Goal: Task Accomplishment & Management: Manage account settings

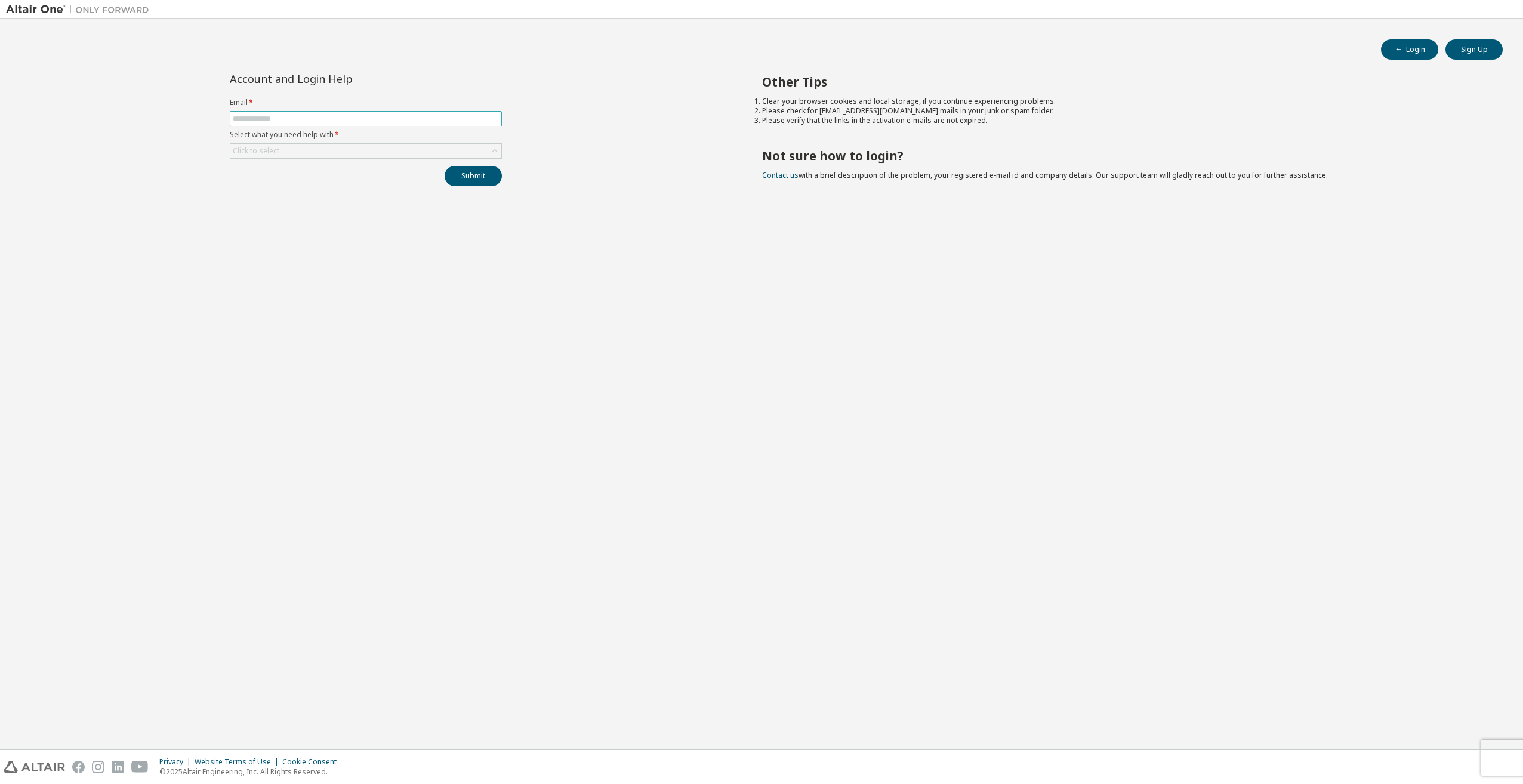
click at [271, 114] on input "text" at bounding box center [366, 118] width 266 height 10
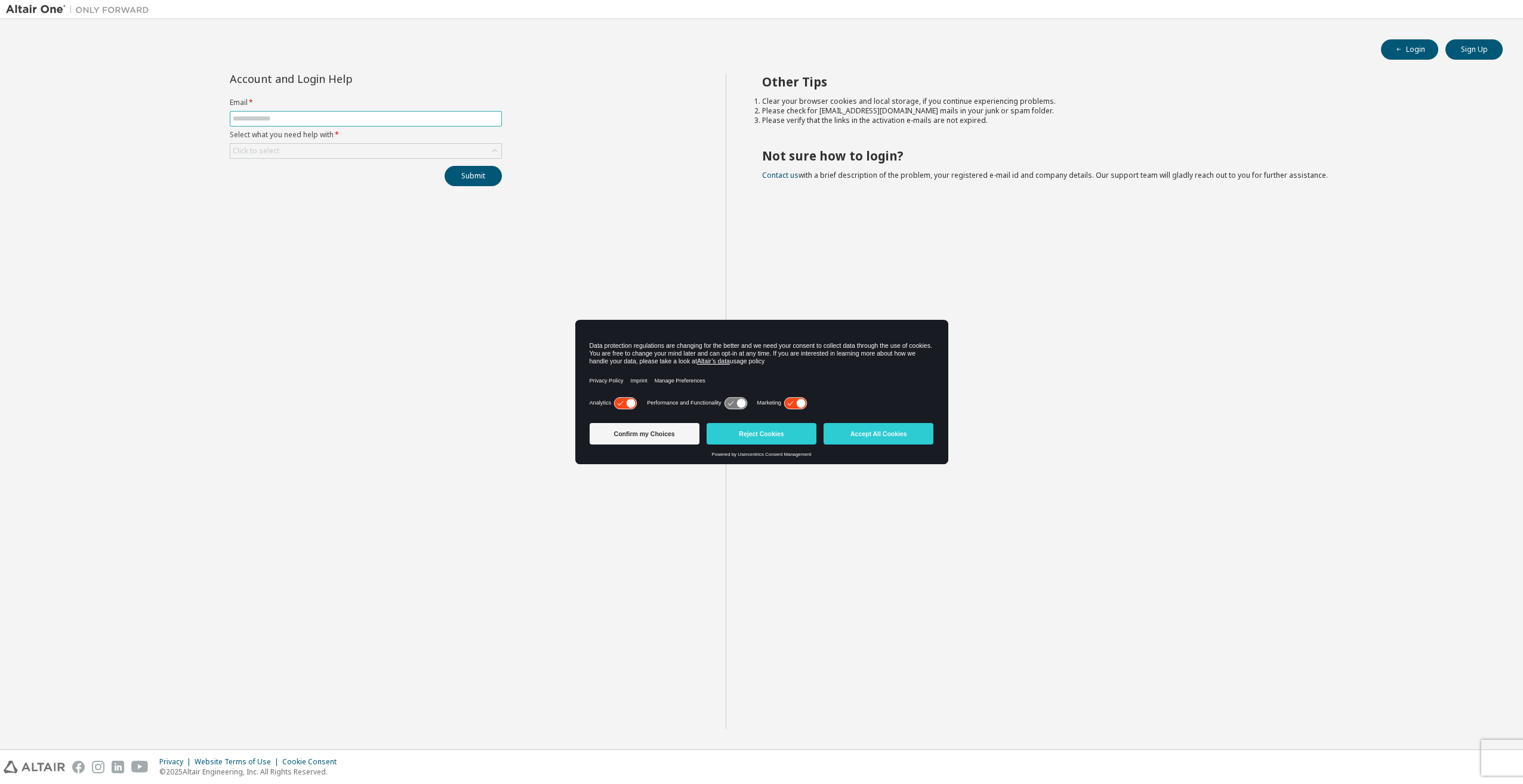
click at [271, 114] on input "text" at bounding box center [366, 118] width 266 height 10
click at [905, 432] on button "Accept All Cookies" at bounding box center [878, 433] width 110 height 21
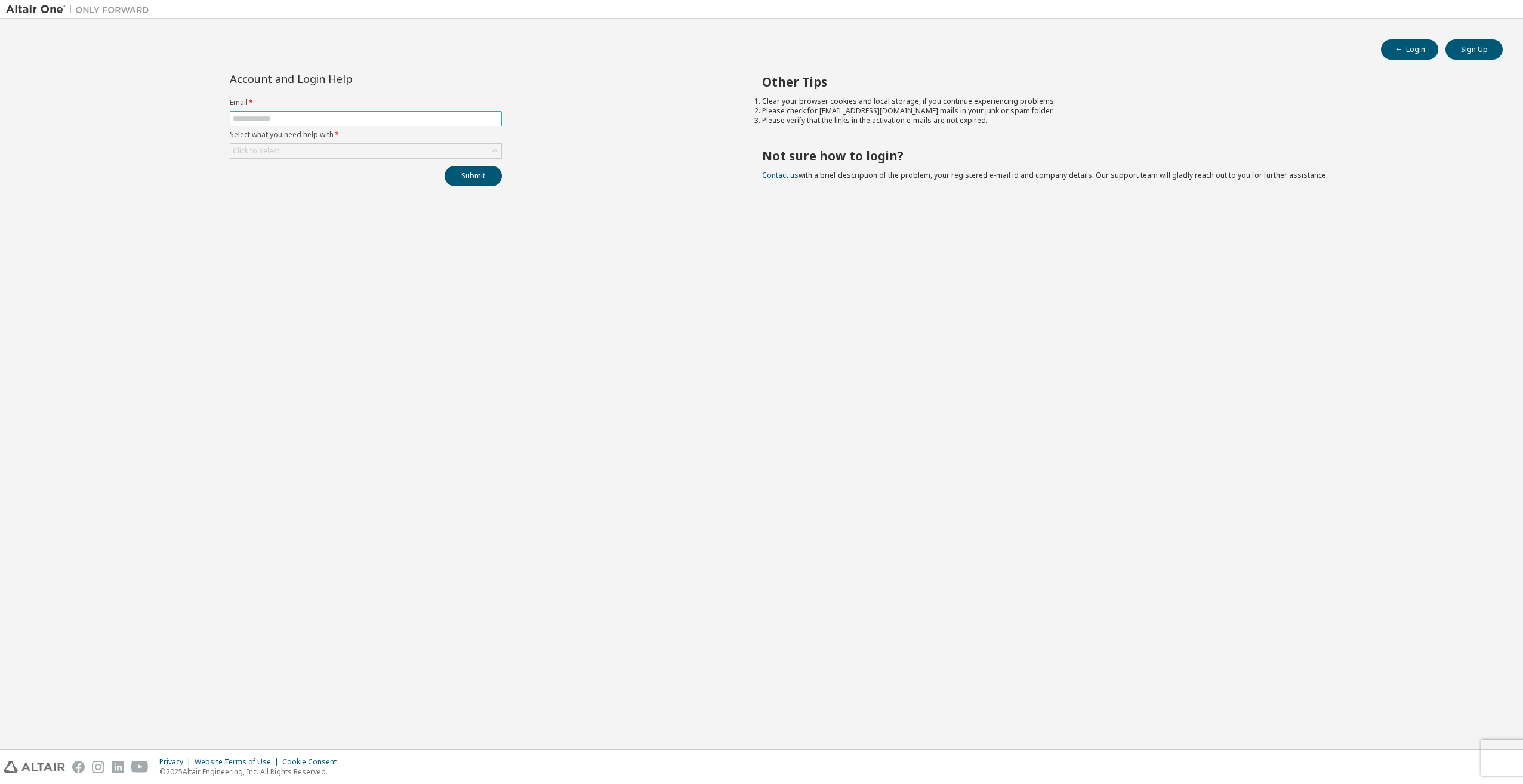
click at [275, 122] on input "text" at bounding box center [366, 118] width 266 height 10
type input "**********"
click at [379, 150] on div "Click to select" at bounding box center [365, 151] width 271 height 14
click at [334, 187] on li "I forgot my password" at bounding box center [365, 184] width 269 height 15
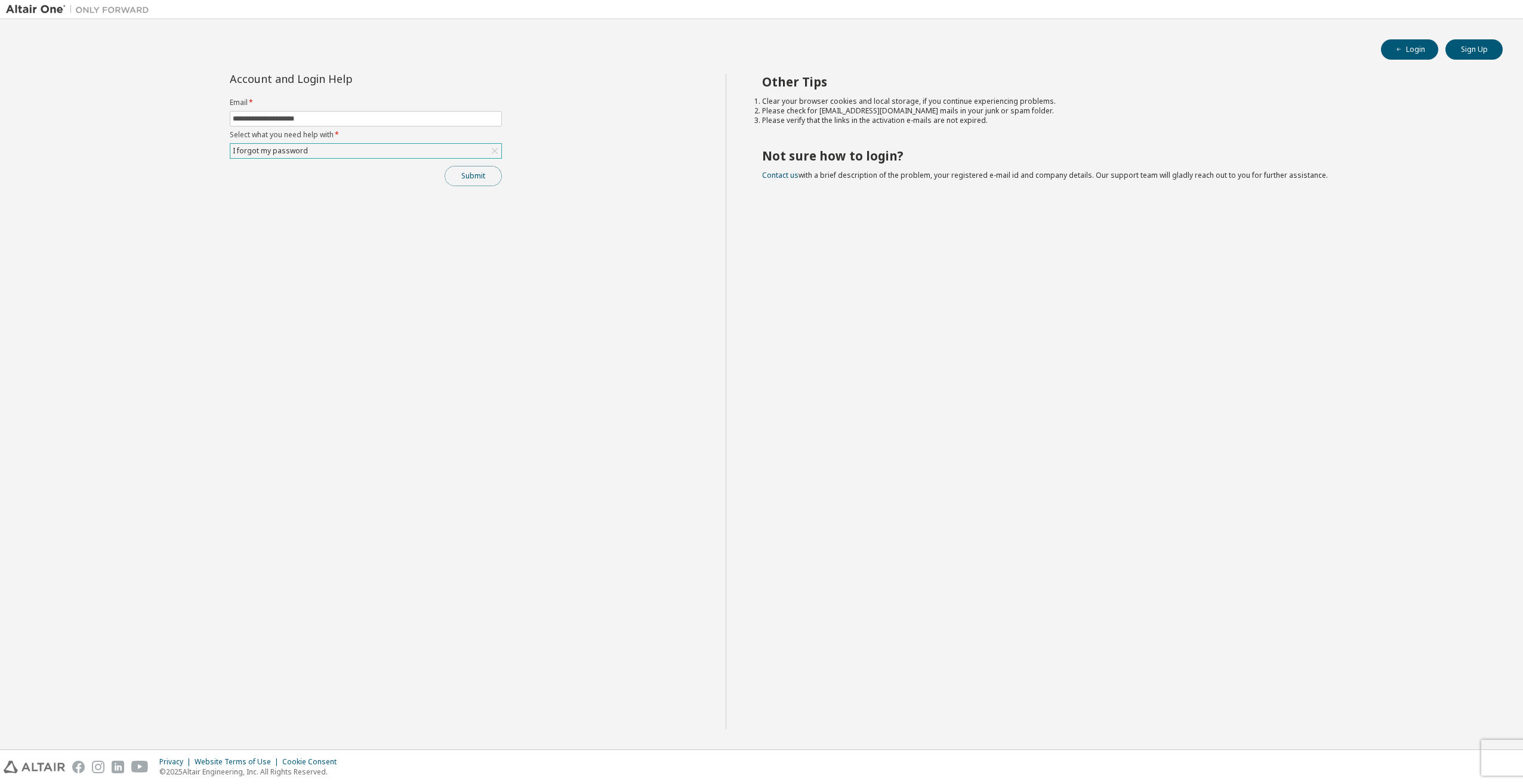
click at [487, 170] on button "Submit" at bounding box center [473, 176] width 57 height 21
click at [453, 172] on button "Submit" at bounding box center [473, 176] width 57 height 21
